Goal: Transaction & Acquisition: Purchase product/service

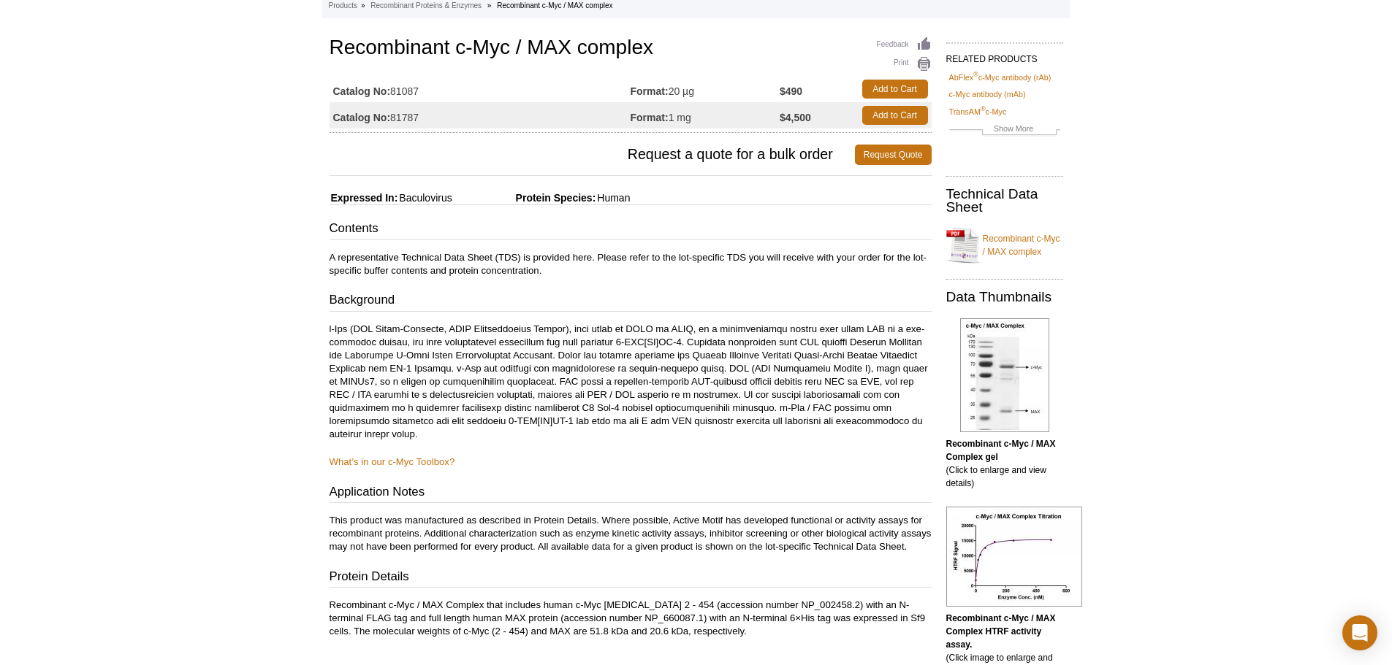
scroll to position [73, 0]
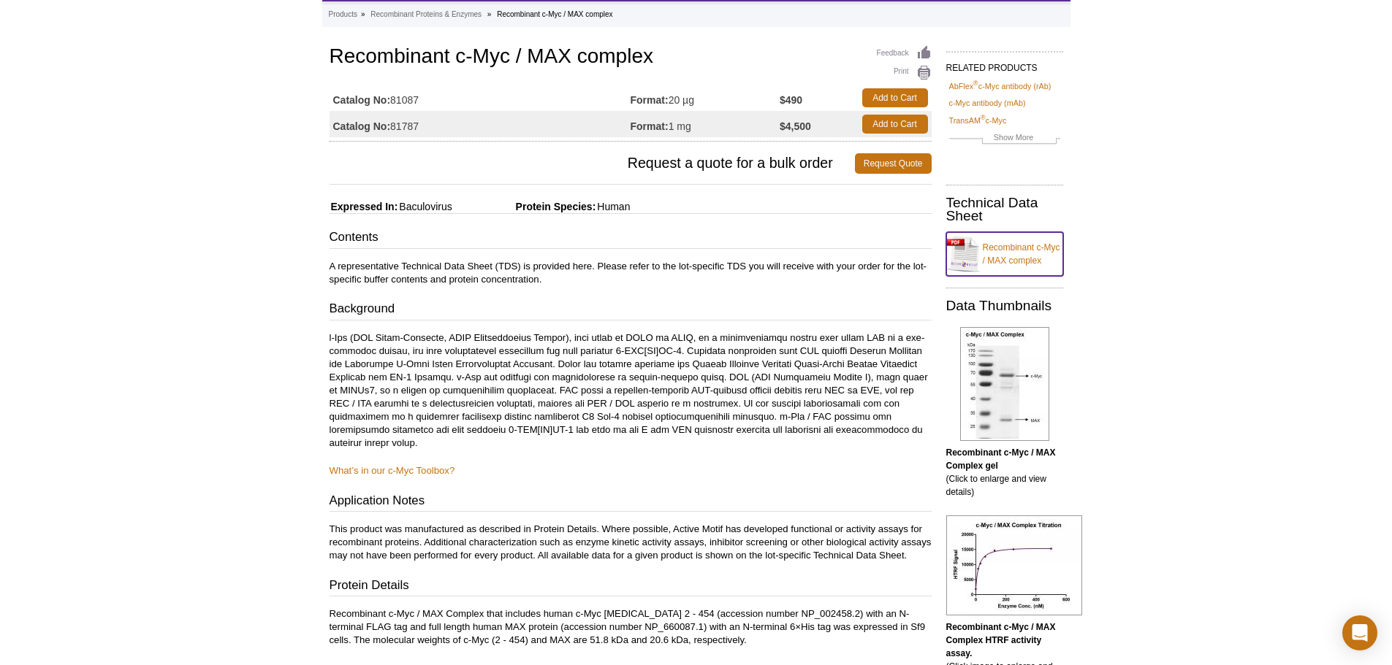
click at [1009, 255] on link "Recombinant c-Myc / MAX complex" at bounding box center [1004, 254] width 117 height 44
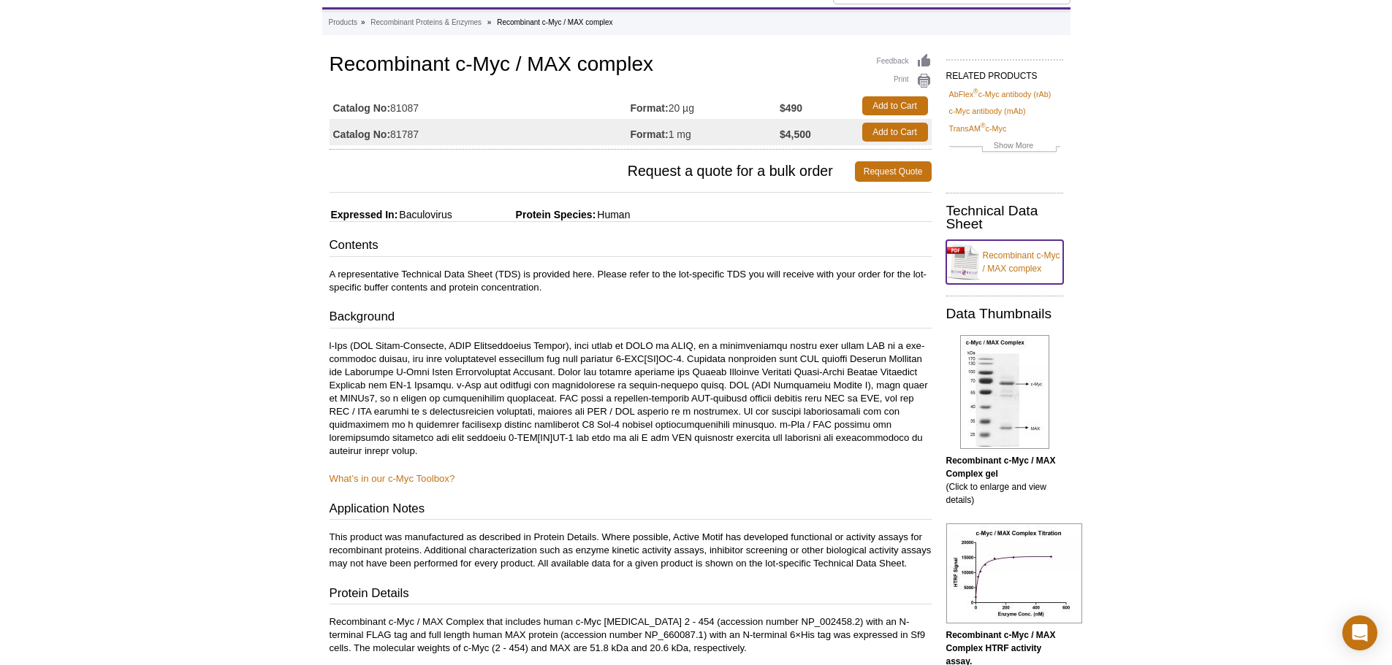
scroll to position [0, 0]
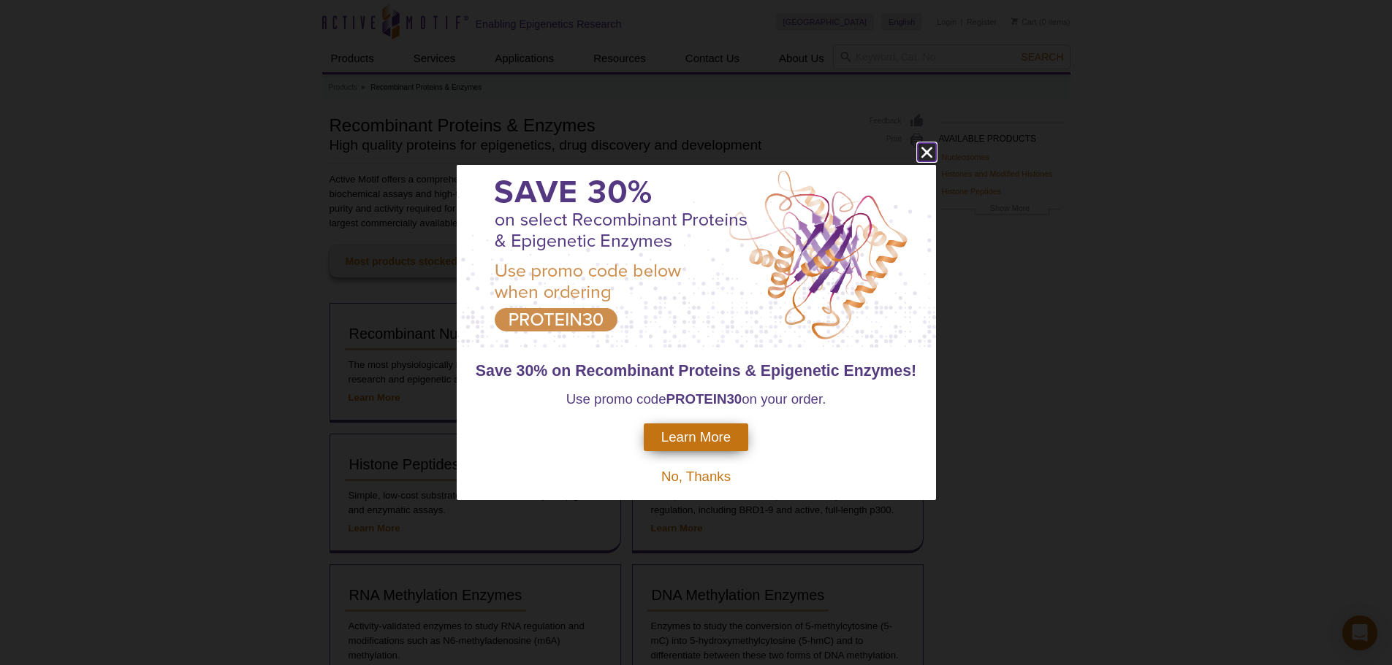
click at [926, 156] on icon "close" at bounding box center [927, 152] width 18 height 18
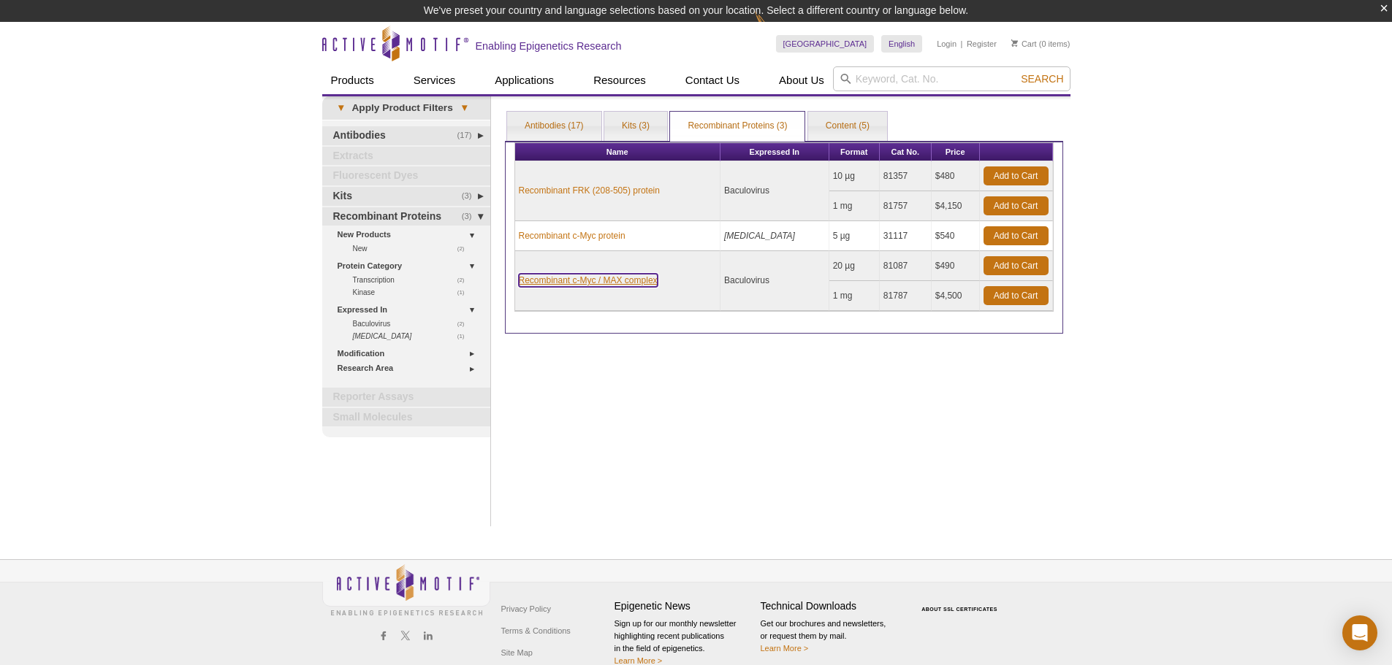
click at [617, 277] on link "Recombinant c-Myc / MAX complex" at bounding box center [588, 280] width 139 height 13
